Goal: Task Accomplishment & Management: Manage account settings

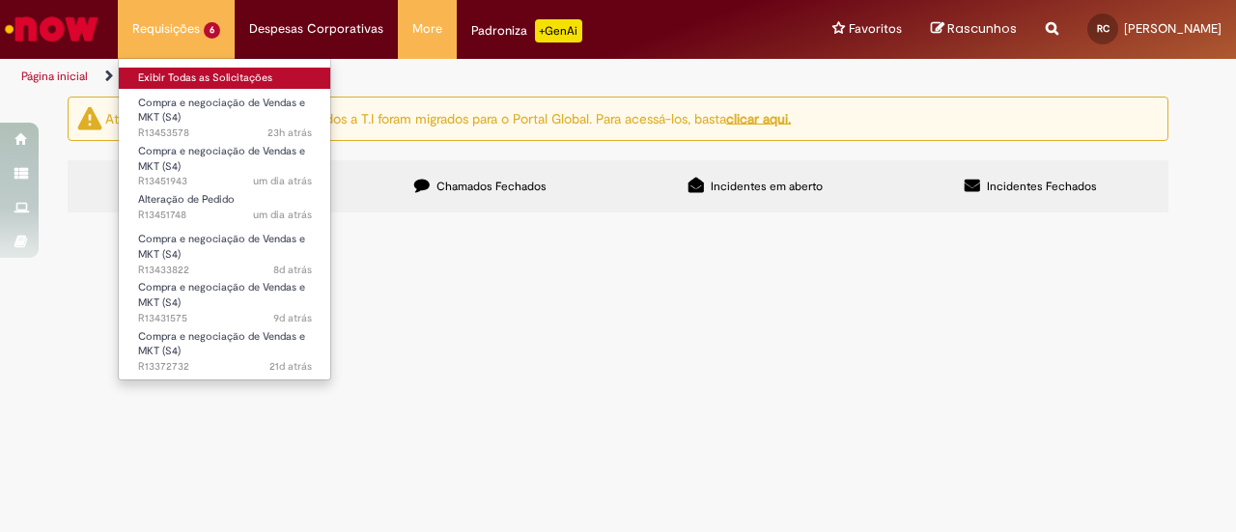
click at [178, 78] on link "Exibir Todas as Solicitações" at bounding box center [225, 78] width 212 height 21
